Goal: Register for event/course

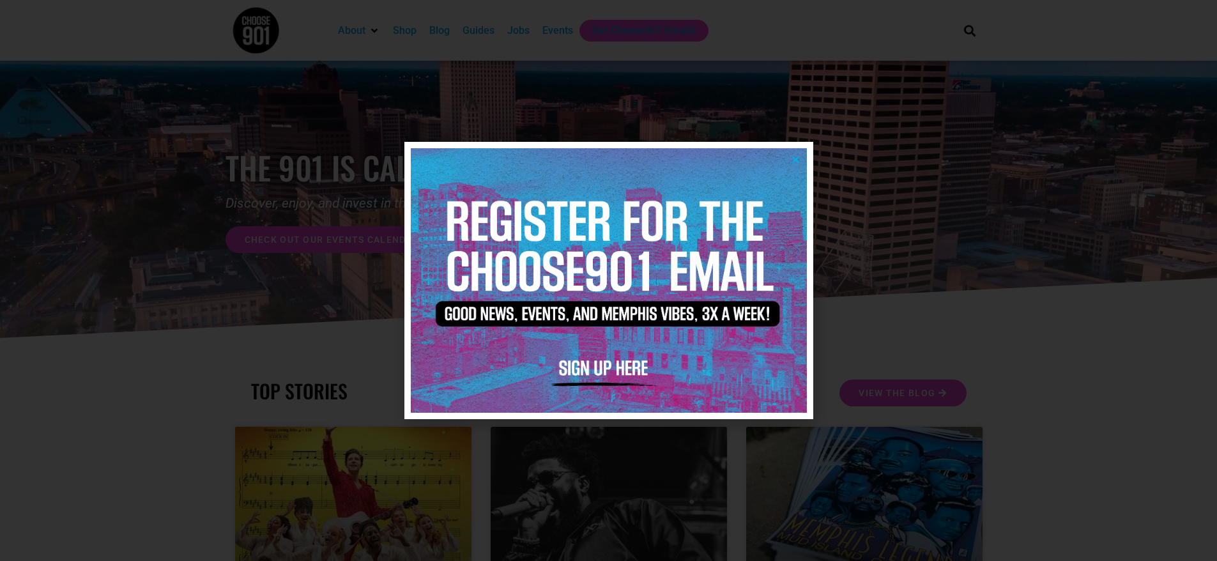
click at [795, 158] on icon "Close" at bounding box center [796, 160] width 10 height 10
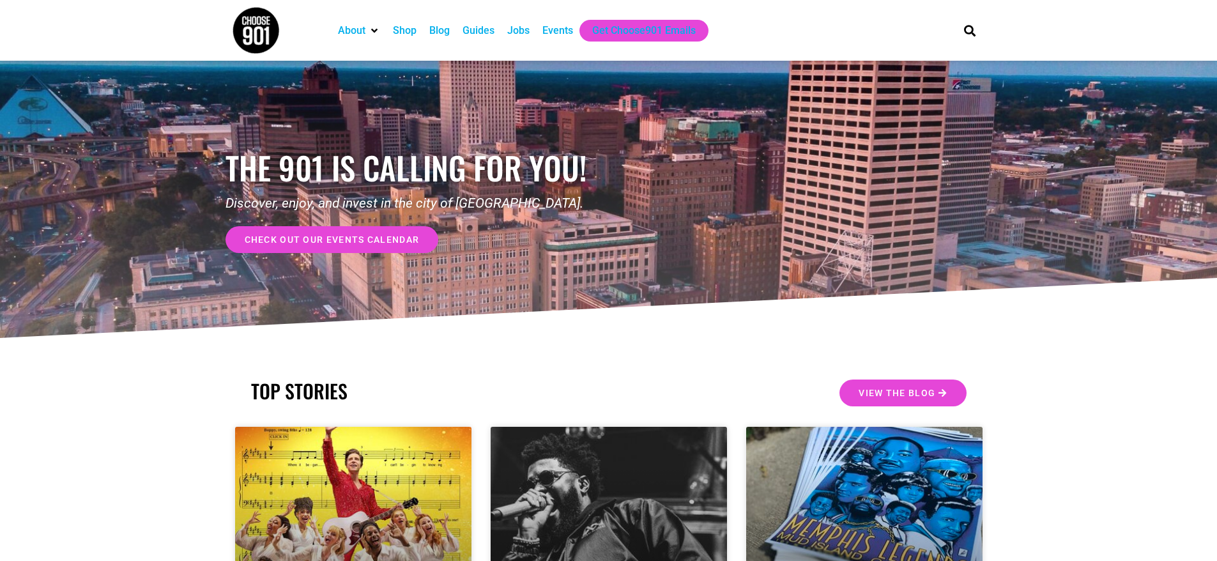
click at [554, 28] on div "Events" at bounding box center [558, 30] width 31 height 15
click at [370, 241] on span "check out our events calendar" at bounding box center [332, 239] width 175 height 9
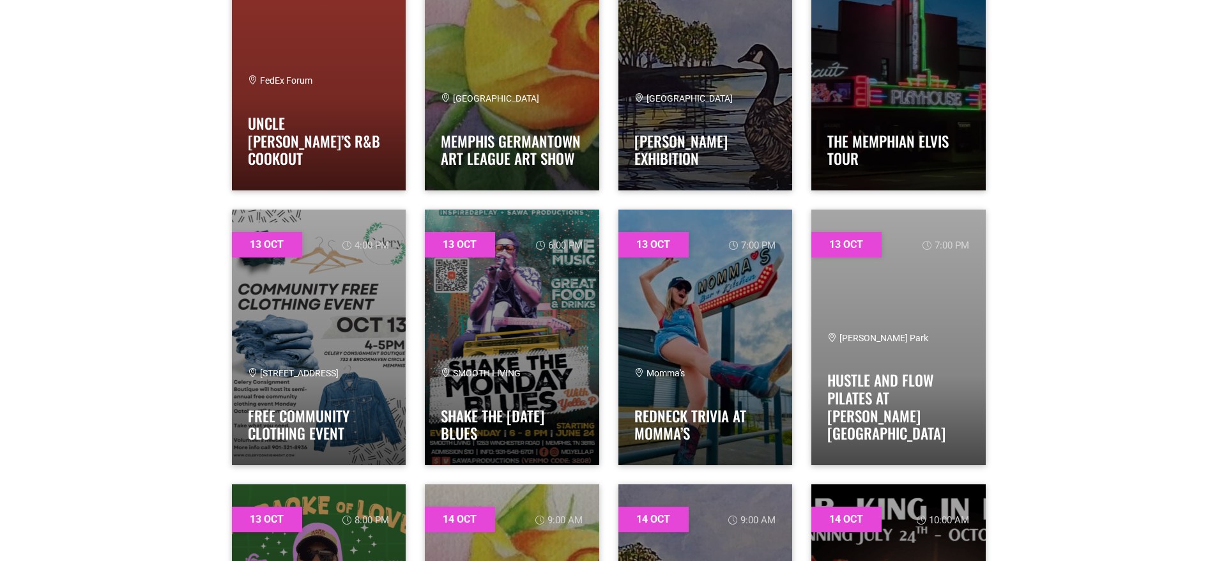
scroll to position [3302, 0]
